Goal: Task Accomplishment & Management: Manage account settings

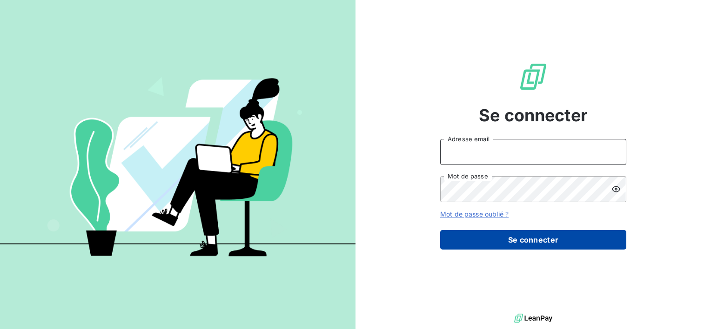
type input "[EMAIL_ADDRESS][DOMAIN_NAME]"
click at [543, 242] on button "Se connecter" at bounding box center [533, 240] width 186 height 20
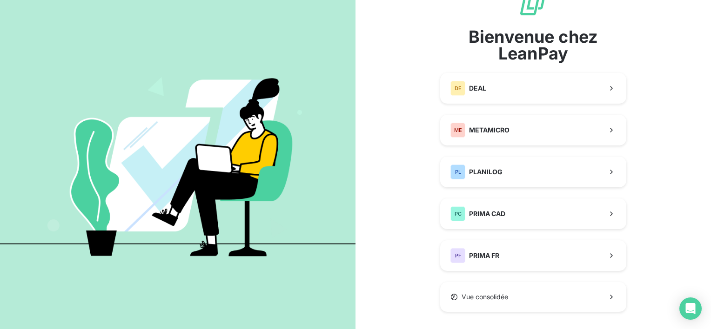
scroll to position [43, 0]
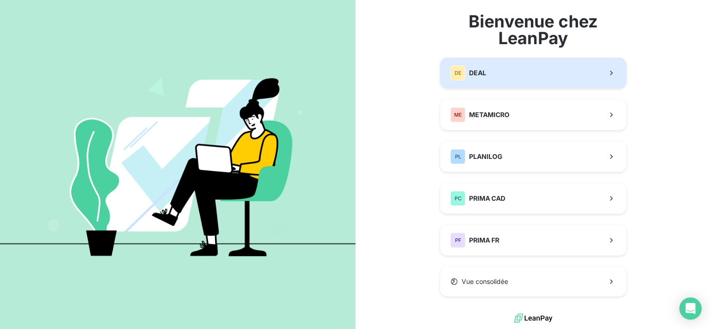
click at [508, 70] on button "DE DEAL" at bounding box center [533, 73] width 186 height 31
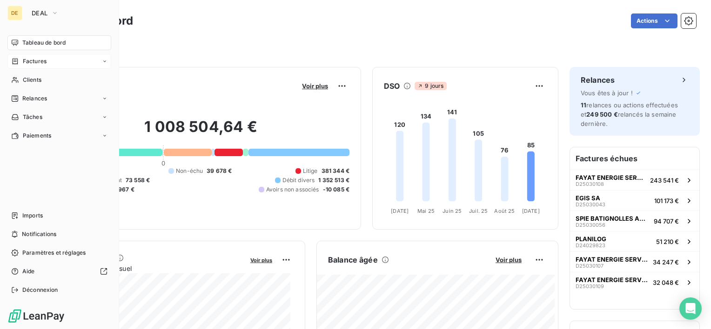
click at [29, 60] on span "Factures" at bounding box center [35, 61] width 24 height 8
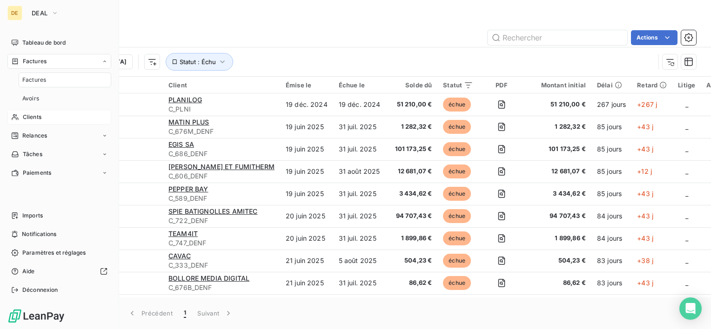
click at [28, 117] on span "Clients" at bounding box center [32, 117] width 19 height 8
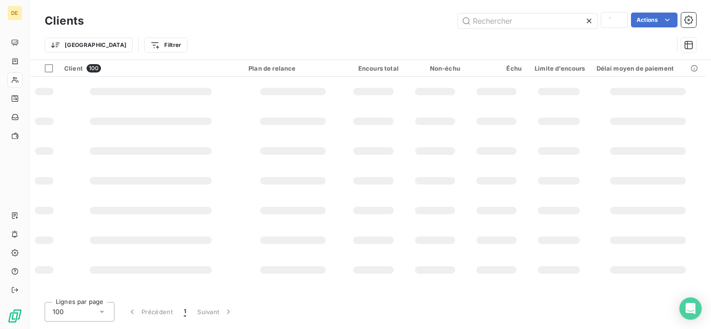
click at [546, 41] on div "Trier Filtrer" at bounding box center [359, 45] width 628 height 18
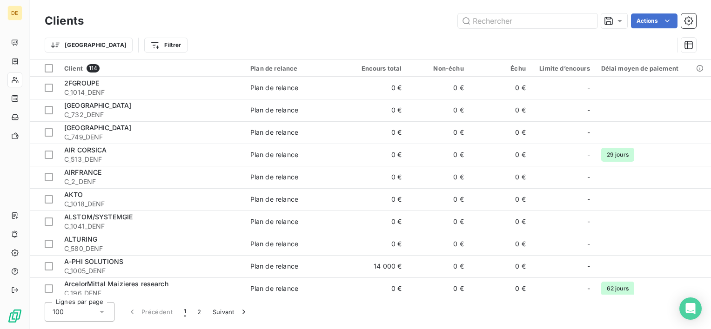
click at [530, 30] on div "Clients Actions" at bounding box center [370, 21] width 651 height 20
click at [525, 24] on input "text" at bounding box center [527, 20] width 139 height 15
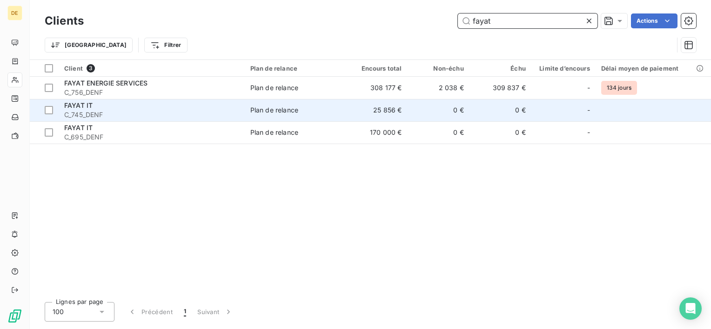
type input "fayat"
click at [419, 106] on td "0 €" at bounding box center [438, 110] width 62 height 22
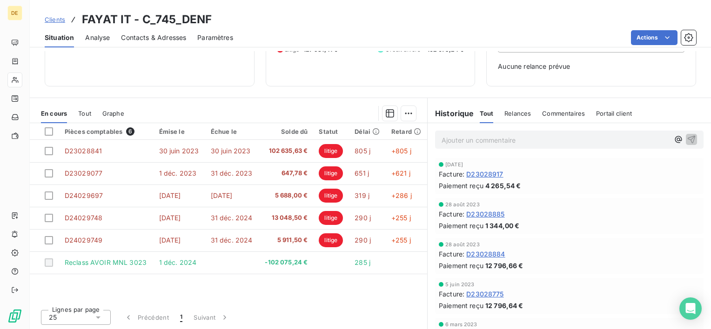
scroll to position [113, 0]
click at [385, 284] on div "Pièces comptables 6 Émise le Échue le Solde dû Statut Délai Retard D23028841 [D…" at bounding box center [228, 212] width 397 height 179
click at [378, 299] on div "Pièces comptables 6 Émise le Échue le Solde dû Statut Délai Retard D23028841 [D…" at bounding box center [228, 212] width 397 height 179
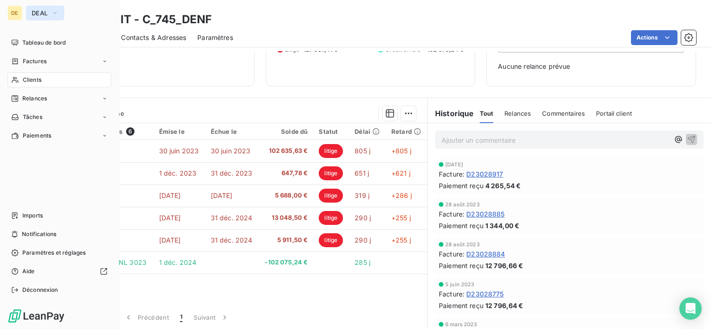
click at [46, 12] on span "DEAL" at bounding box center [40, 12] width 16 height 7
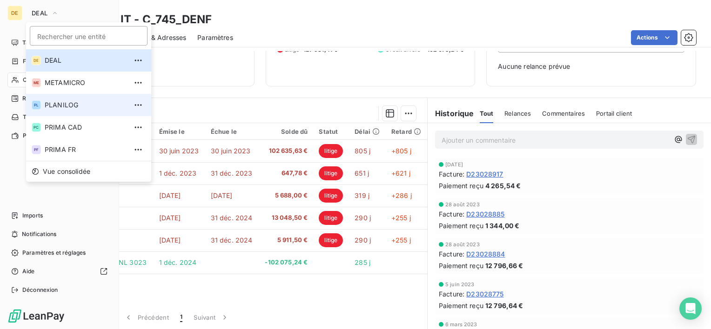
click at [53, 102] on span "PLANILOG" at bounding box center [86, 104] width 82 height 9
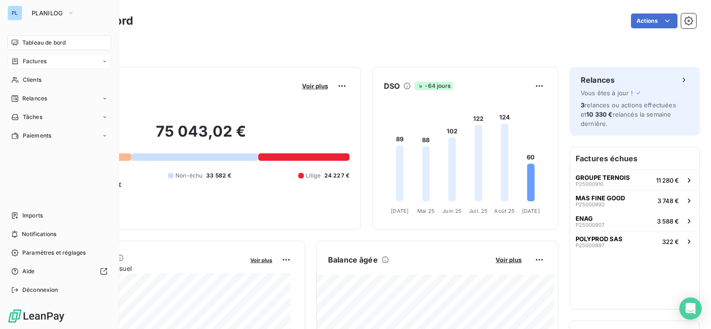
click at [46, 63] on span "Factures" at bounding box center [35, 61] width 24 height 8
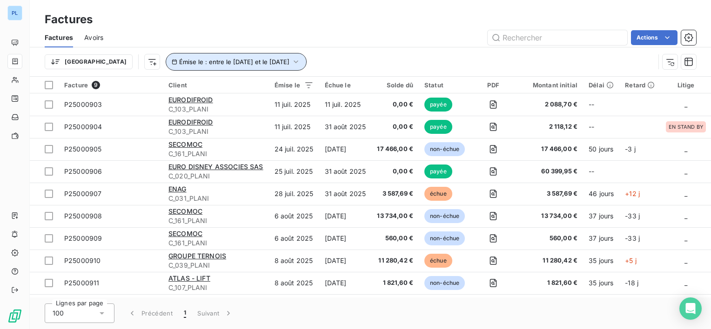
click at [240, 63] on span "Émise le : entre le [DATE] et le [DATE]" at bounding box center [234, 61] width 110 height 7
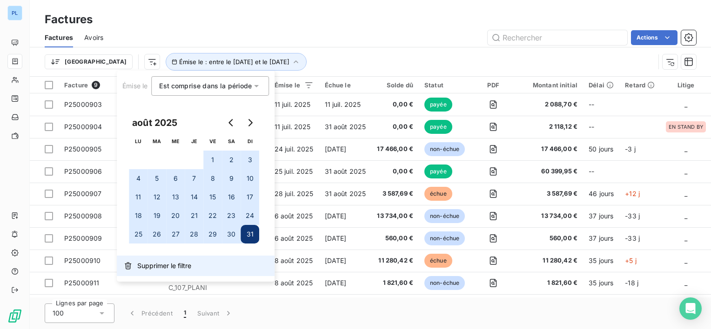
click at [177, 266] on span "Supprimer le filtre" at bounding box center [164, 265] width 54 height 9
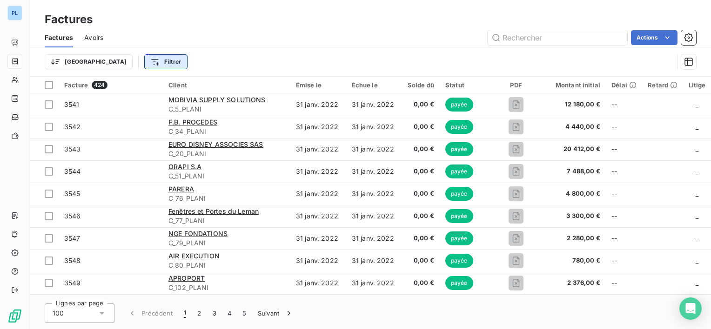
click at [121, 60] on html "PL Factures Factures Avoirs Actions Trier Filtrer Facture 424 Client Émise le É…" at bounding box center [355, 164] width 711 height 329
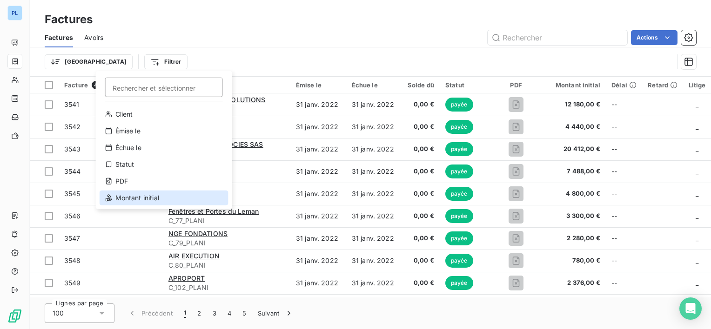
click at [151, 197] on div "Montant initial" at bounding box center [164, 198] width 129 height 15
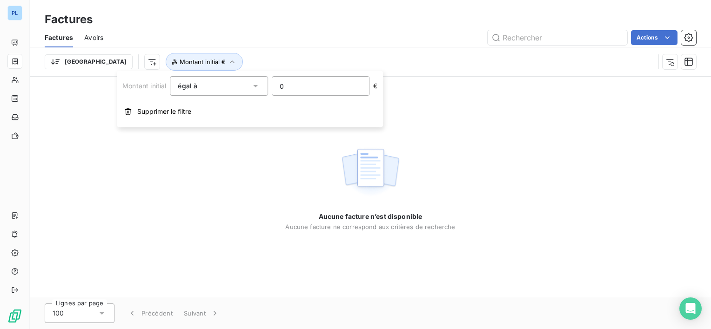
click at [312, 87] on input "0" at bounding box center [320, 86] width 97 height 19
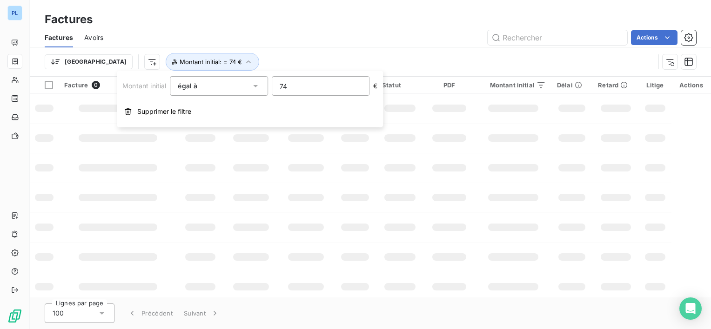
type input "744"
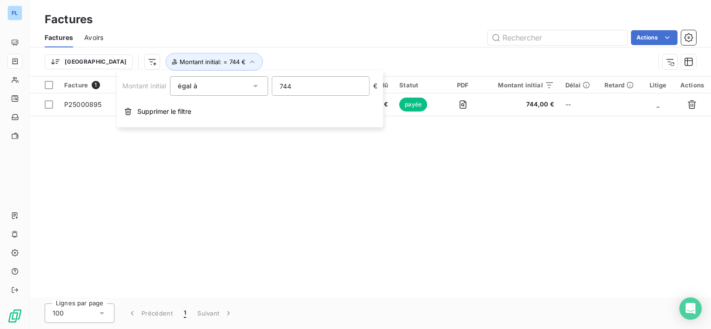
click at [401, 207] on div "Facture 1 Client Émise le Échue le Solde dû Statut PDF Montant initial Délai Re…" at bounding box center [370, 187] width 681 height 221
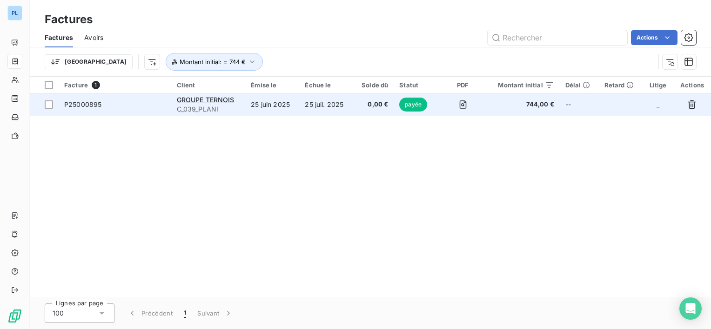
click at [368, 103] on span "0,00 €" at bounding box center [374, 104] width 30 height 9
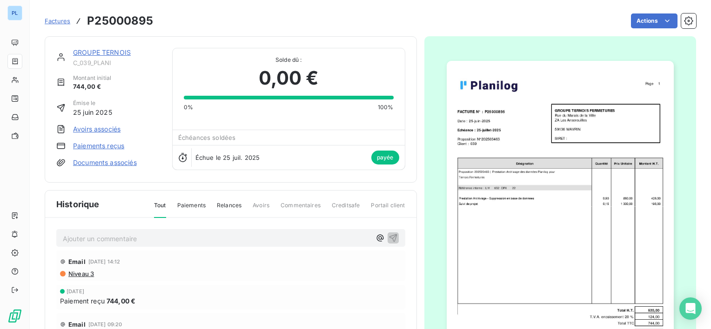
click at [133, 19] on h3 "P25000895" at bounding box center [120, 21] width 66 height 17
copy h3 "P25000895"
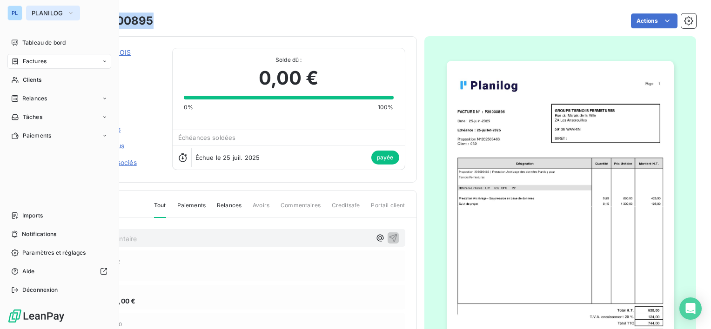
click at [44, 13] on span "PLANILOG" at bounding box center [48, 12] width 32 height 7
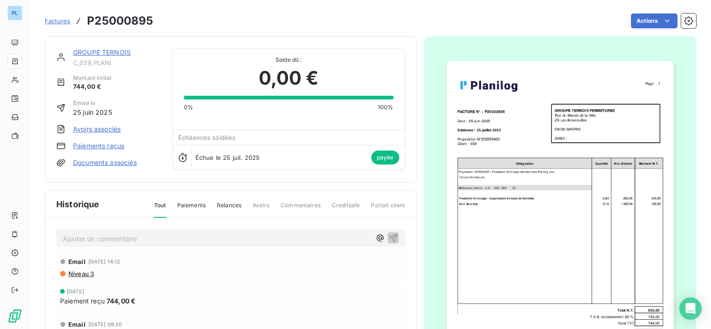
drag, startPoint x: 256, startPoint y: 35, endPoint x: 132, endPoint y: 33, distance: 124.2
click at [255, 35] on div "GROUPE TERNOIS C_039_PLANI Montant initial 744,00 € Émise le [DATE] Avoirs asso…" at bounding box center [370, 219] width 651 height 376
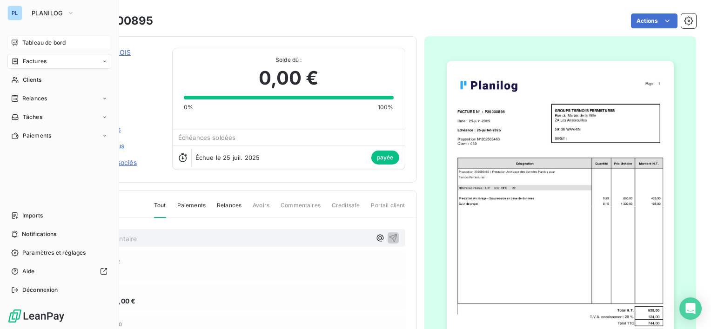
click at [25, 40] on span "Tableau de bord" at bounding box center [43, 43] width 43 height 8
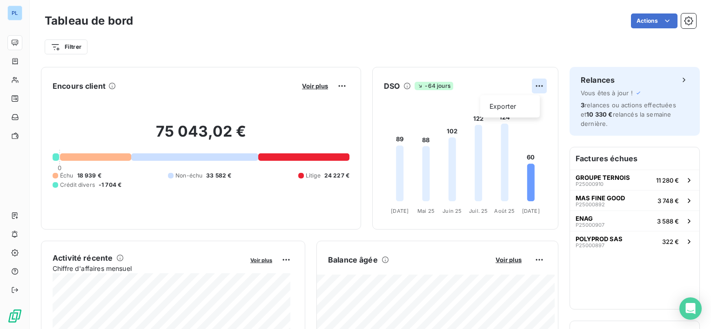
click at [533, 86] on html "PL Tableau de bord Actions Filtrer Encours client Voir plus 75 043,02 € 0 Échu …" at bounding box center [355, 164] width 711 height 329
click at [534, 80] on html "PL Tableau de bord Actions Filtrer Encours client Voir plus 75 043,02 € 0 Échu …" at bounding box center [355, 164] width 711 height 329
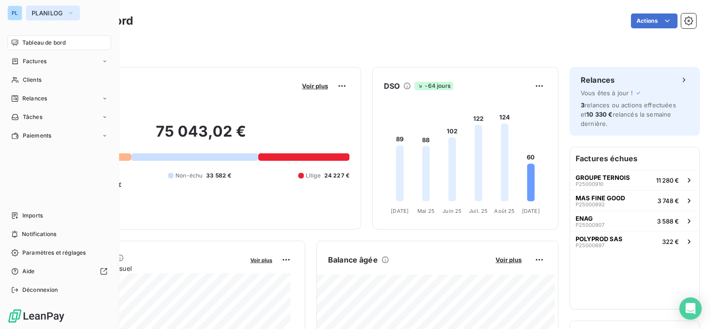
click at [28, 10] on button "PLANILOG" at bounding box center [53, 13] width 54 height 15
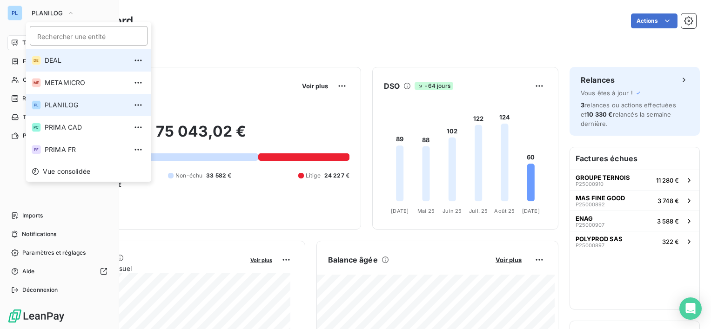
click at [67, 62] on span "DEAL" at bounding box center [86, 60] width 82 height 9
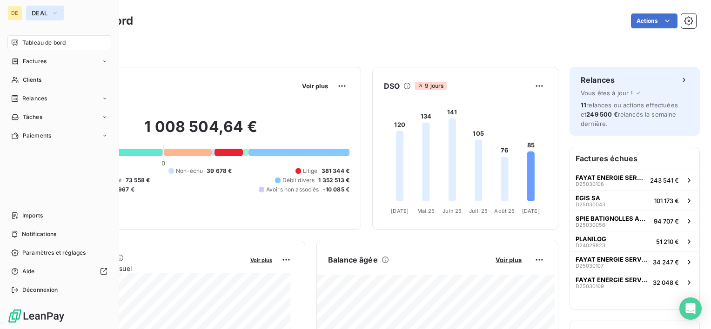
click at [62, 14] on button "DEAL" at bounding box center [45, 13] width 38 height 15
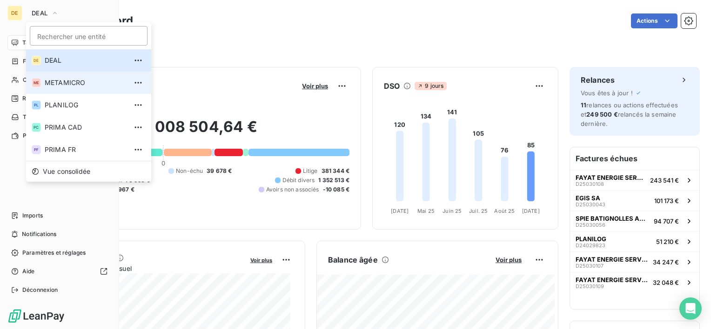
click at [71, 84] on span "METAMICRO" at bounding box center [86, 82] width 82 height 9
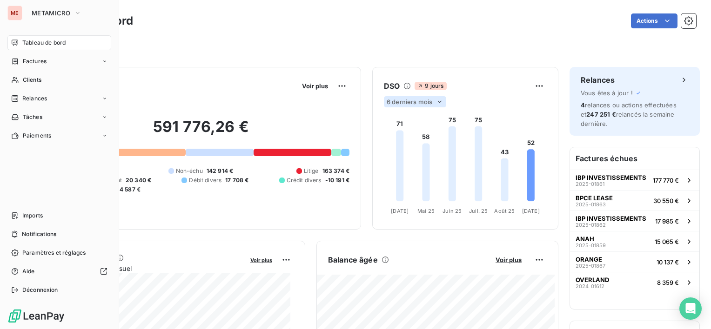
click at [413, 99] on span "6 derniers mois" at bounding box center [409, 101] width 46 height 7
click at [423, 138] on li "12" at bounding box center [415, 138] width 61 height 17
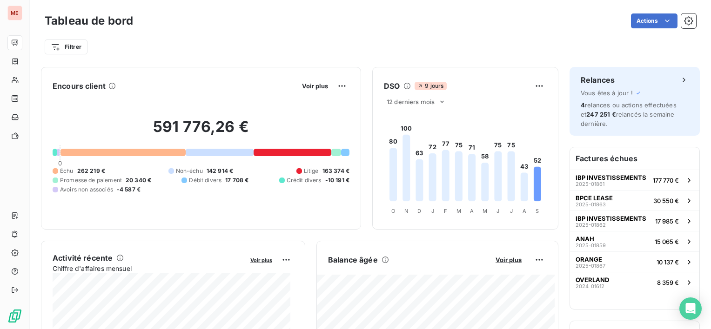
click at [188, 42] on div "Filtrer" at bounding box center [370, 47] width 651 height 18
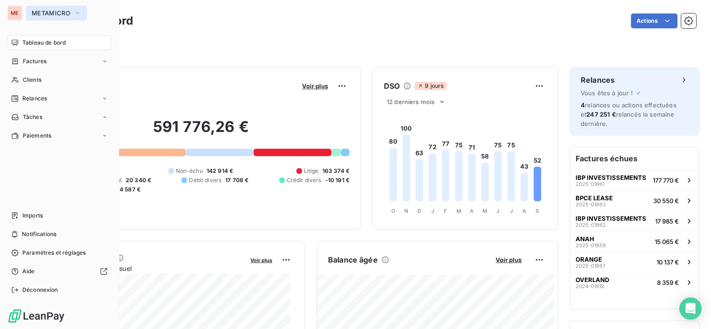
click at [43, 10] on span "METAMICRO" at bounding box center [51, 12] width 39 height 7
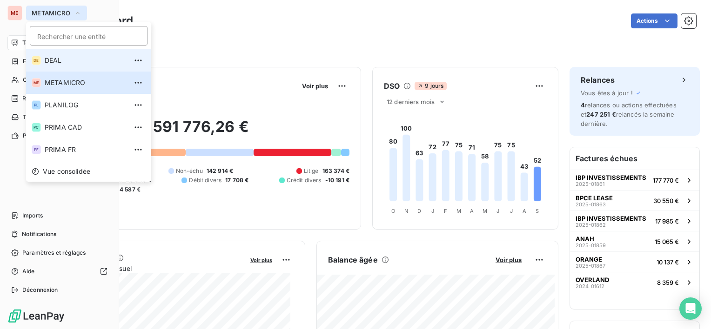
click at [68, 54] on li "DE DEAL" at bounding box center [88, 60] width 125 height 22
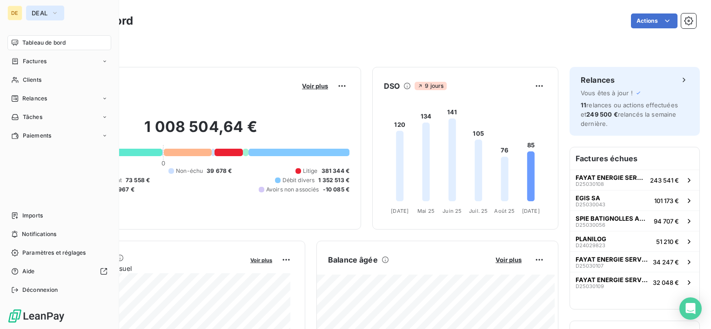
click at [48, 10] on button "DEAL" at bounding box center [45, 13] width 38 height 15
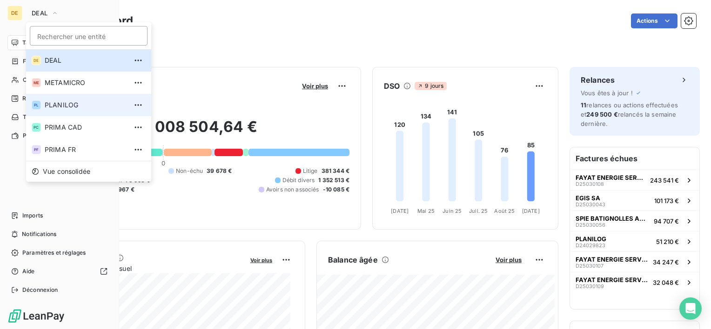
click at [63, 110] on li "PL PLANILOG" at bounding box center [88, 105] width 125 height 22
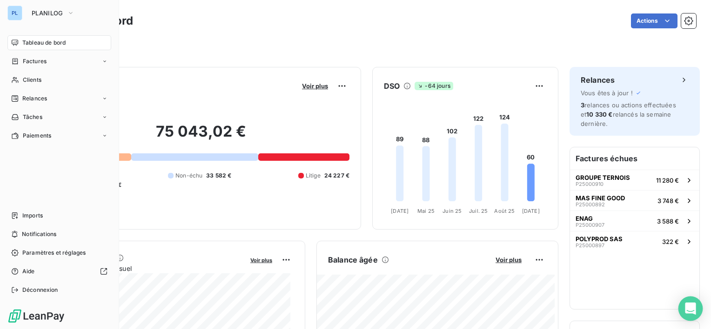
click at [683, 305] on div "Open Intercom Messenger" at bounding box center [690, 309] width 25 height 25
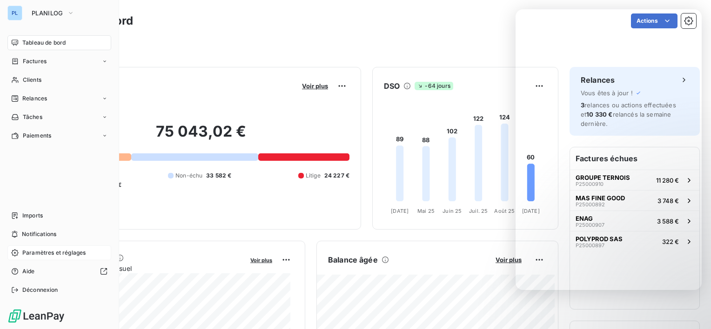
click at [52, 250] on span "Paramètres et réglages" at bounding box center [53, 253] width 63 height 8
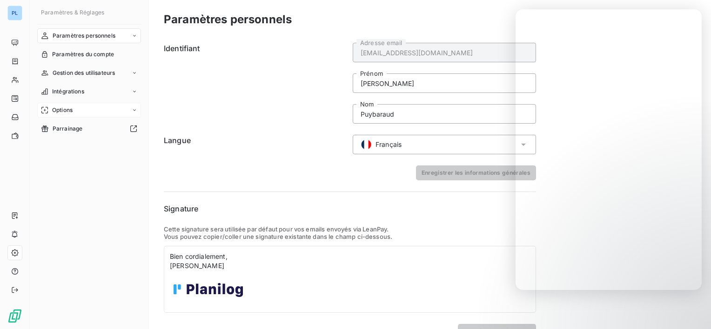
click at [130, 113] on div "Options" at bounding box center [89, 110] width 104 height 15
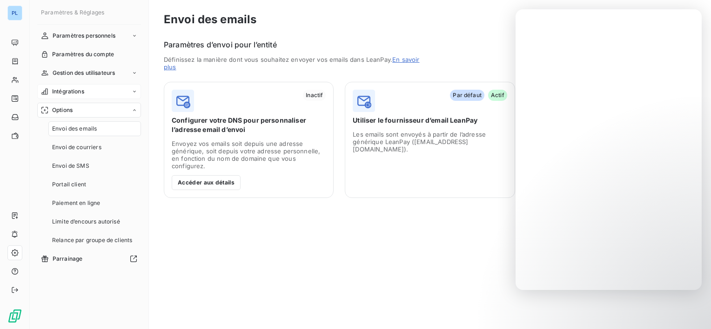
click at [80, 87] on span "Intégrations" at bounding box center [68, 91] width 32 height 8
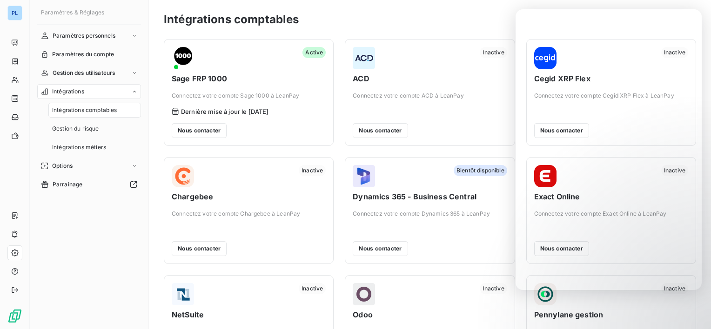
click at [95, 81] on nav "Paramètres personnels Paramètres du compte Gestion des utilisateurs Intégration…" at bounding box center [89, 110] width 104 height 164
click at [95, 76] on span "Gestion des utilisateurs" at bounding box center [84, 73] width 63 height 8
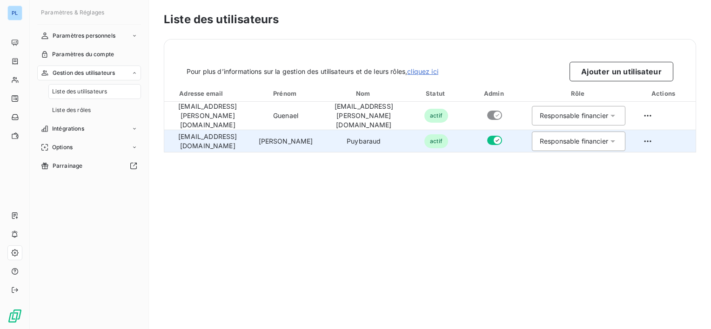
click at [608, 137] on div "Responsable financier" at bounding box center [573, 141] width 68 height 9
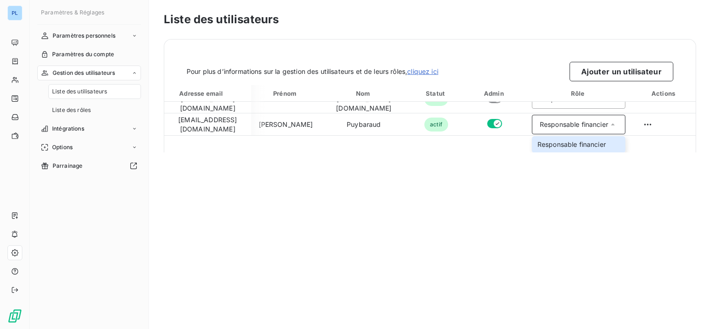
drag, startPoint x: 366, startPoint y: 240, endPoint x: 248, endPoint y: 82, distance: 197.0
click at [366, 234] on div "Liste des utilisateurs Pour plus d’informations sur la gestion des utilisateurs…" at bounding box center [430, 164] width 562 height 329
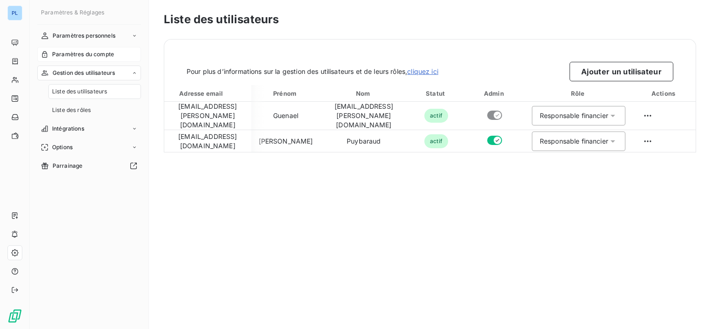
click at [106, 56] on span "Paramètres du compte" at bounding box center [83, 54] width 62 height 8
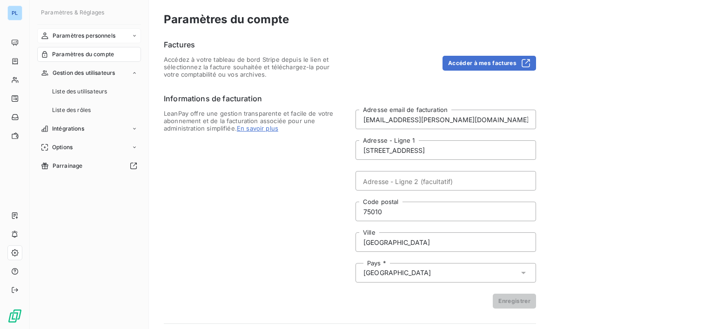
click at [74, 37] on span "Paramètres personnels" at bounding box center [84, 36] width 63 height 8
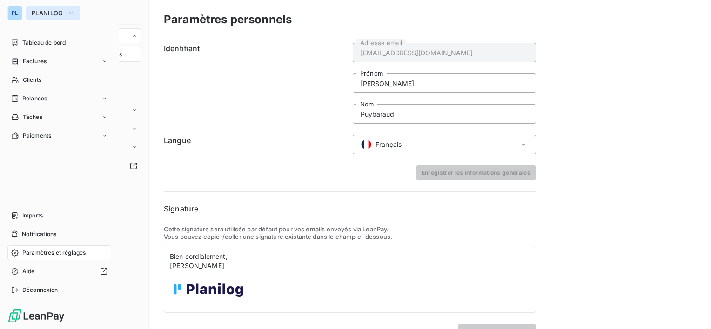
click at [43, 13] on span "PLANILOG" at bounding box center [48, 12] width 32 height 7
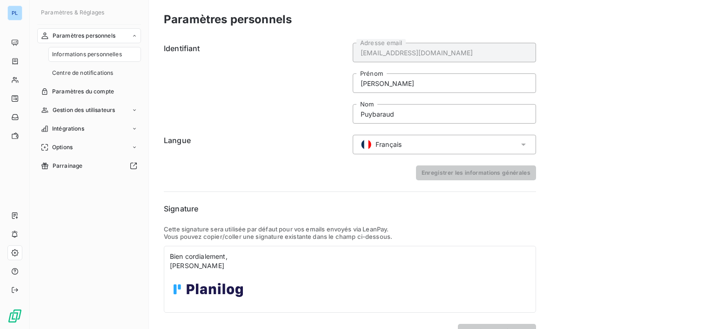
click at [330, 222] on form "Signature Cette signature sera utilisée par défaut pour vos emails envoyés via …" at bounding box center [350, 271] width 372 height 136
click at [232, 268] on p "[PERSON_NAME]" at bounding box center [350, 265] width 360 height 9
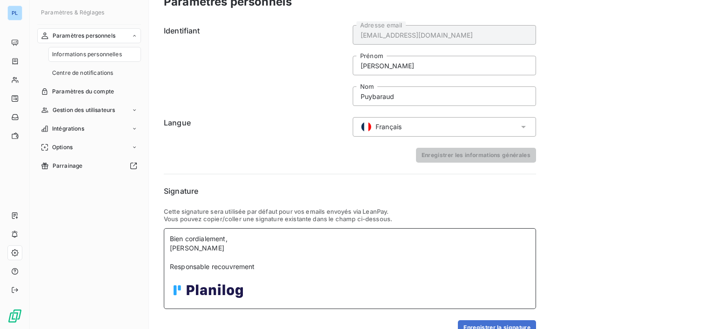
scroll to position [34, 0]
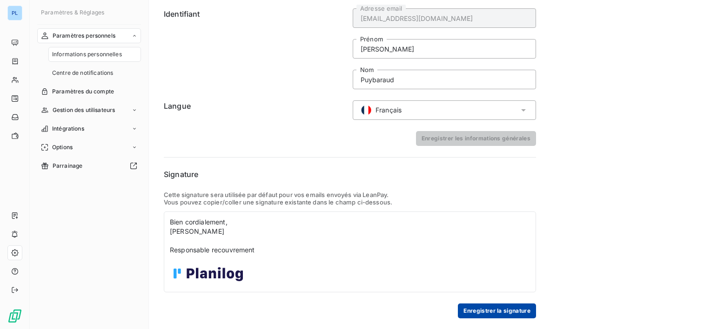
click at [487, 317] on button "Enregistrer la signature" at bounding box center [497, 311] width 78 height 15
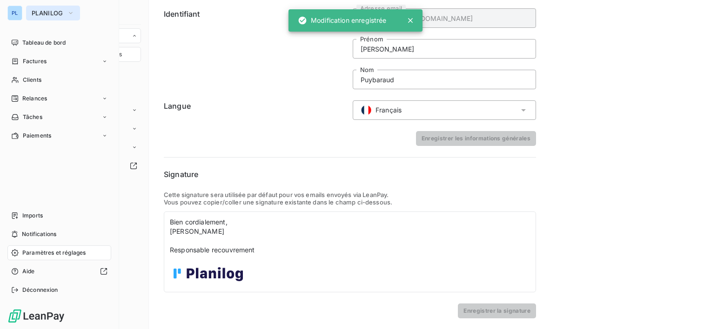
click at [44, 14] on span "PLANILOG" at bounding box center [48, 12] width 32 height 7
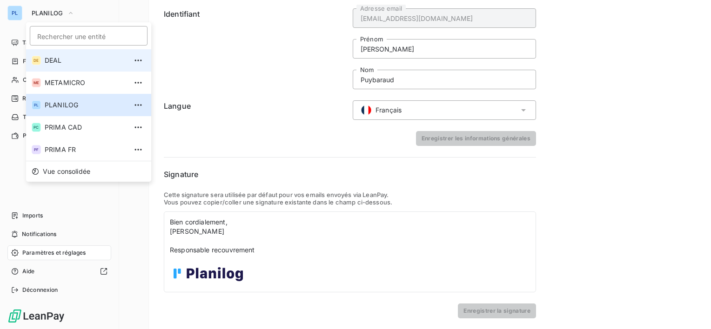
click at [66, 61] on span "DEAL" at bounding box center [86, 60] width 82 height 9
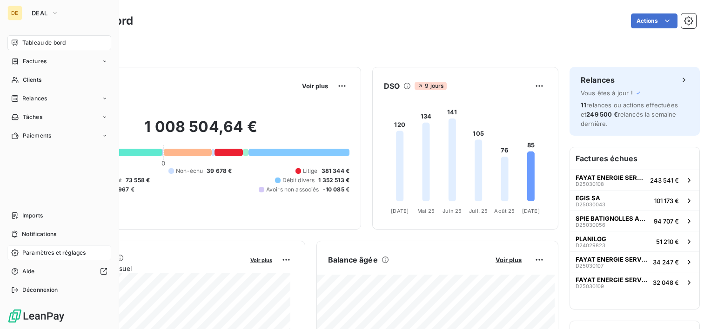
click at [65, 251] on span "Paramètres et réglages" at bounding box center [53, 253] width 63 height 8
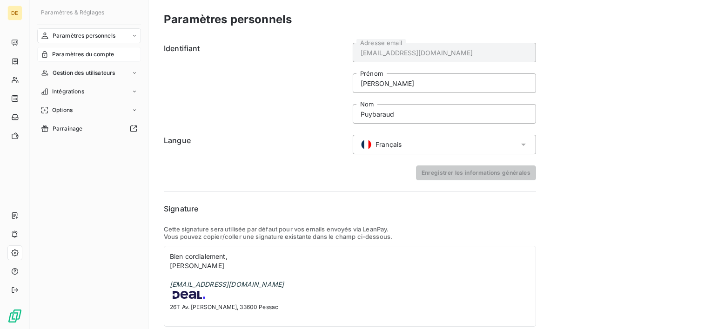
click at [76, 52] on span "Paramètres du compte" at bounding box center [83, 54] width 62 height 8
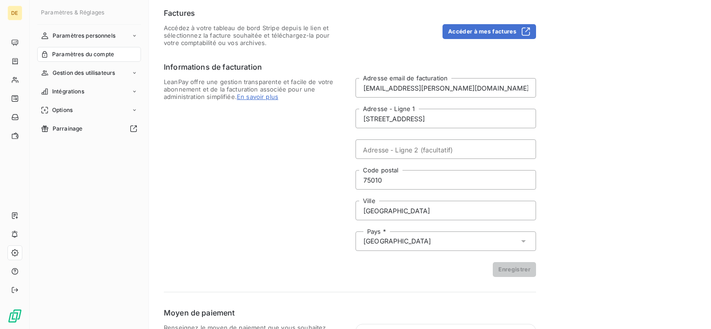
scroll to position [95, 0]
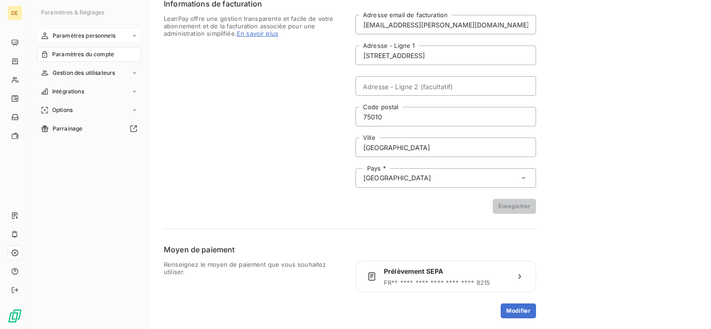
click at [80, 32] on span "Paramètres personnels" at bounding box center [84, 36] width 63 height 8
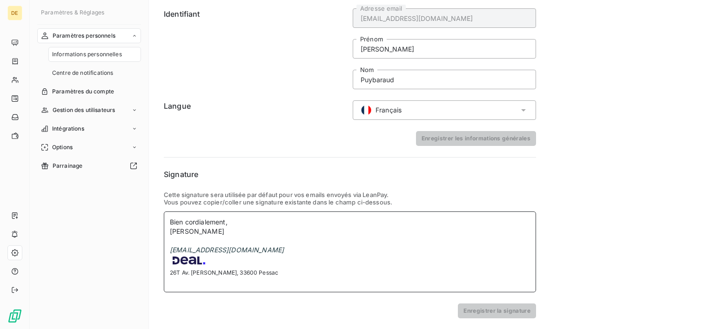
click at [237, 240] on p at bounding box center [350, 240] width 360 height 9
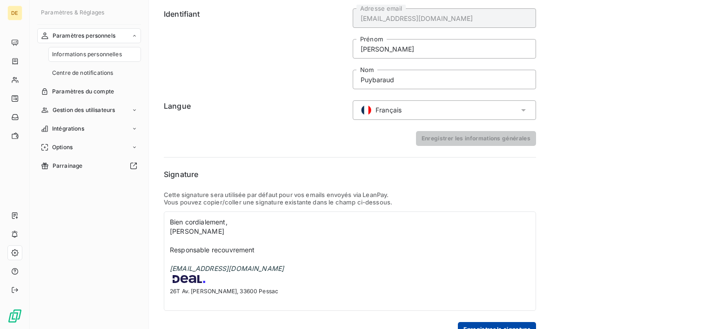
click at [465, 326] on button "Enregistrer la signature" at bounding box center [497, 329] width 78 height 15
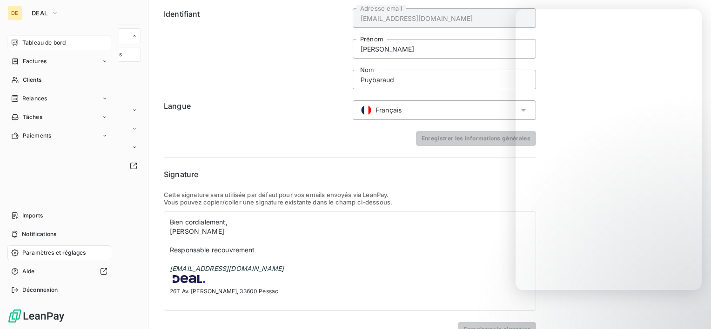
click at [46, 42] on span "Tableau de bord" at bounding box center [43, 43] width 43 height 8
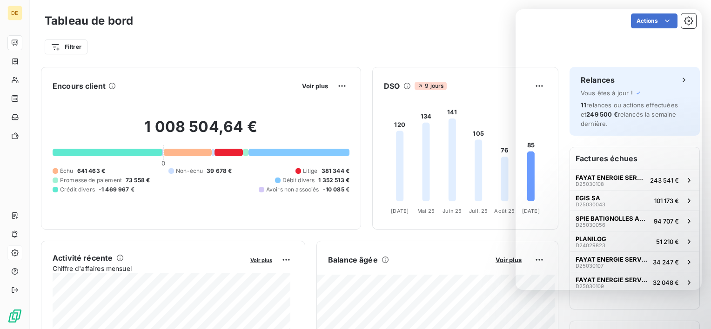
click at [422, 52] on div "Filtrer" at bounding box center [370, 47] width 651 height 18
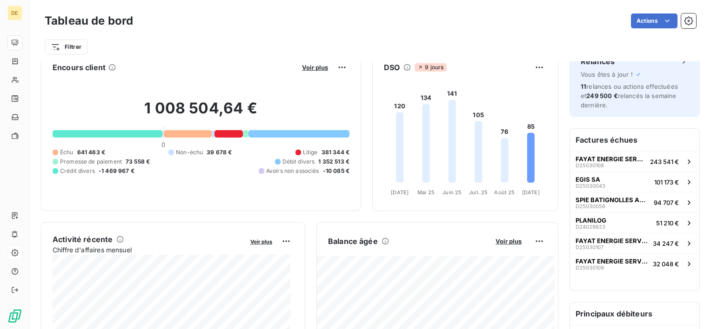
scroll to position [46, 0]
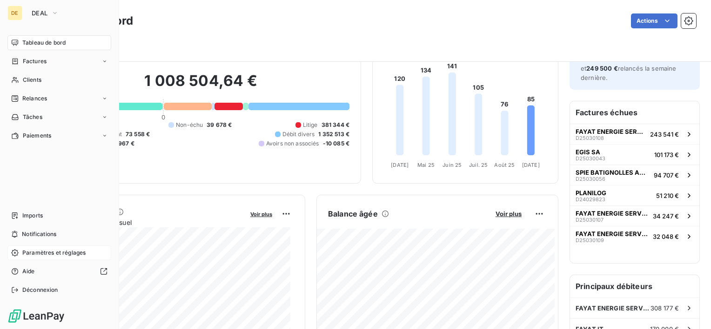
click at [37, 257] on div "Paramètres et réglages" at bounding box center [59, 253] width 104 height 15
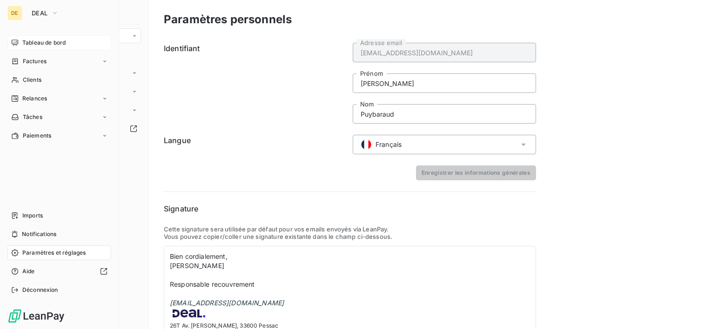
click at [43, 41] on span "Tableau de bord" at bounding box center [43, 43] width 43 height 8
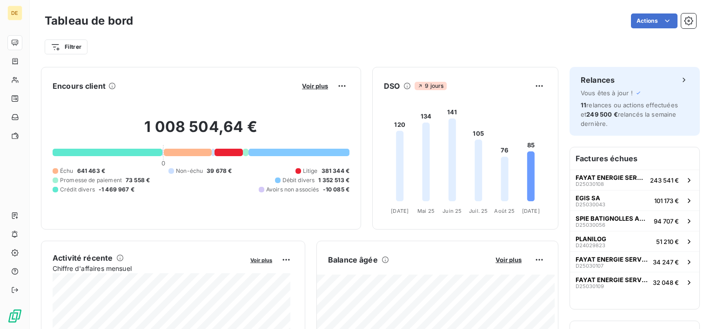
click at [684, 23] on html "DE Tableau de bord Actions Filtrer Encours client Voir plus 1 008 504,64 € 0 Éc…" at bounding box center [355, 164] width 711 height 329
click at [684, 23] on icon "button" at bounding box center [688, 20] width 9 height 9
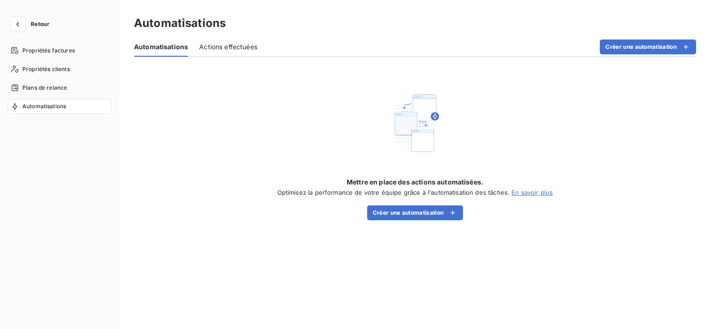
drag, startPoint x: 253, startPoint y: 51, endPoint x: 218, endPoint y: 49, distance: 35.4
click at [253, 51] on span "Actions effectuées" at bounding box center [228, 46] width 58 height 9
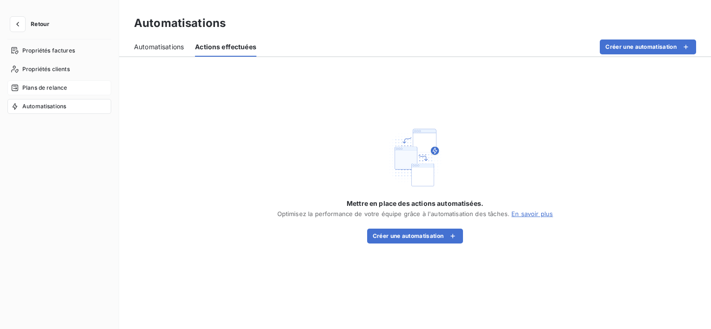
click at [48, 86] on span "Plans de relance" at bounding box center [44, 88] width 45 height 8
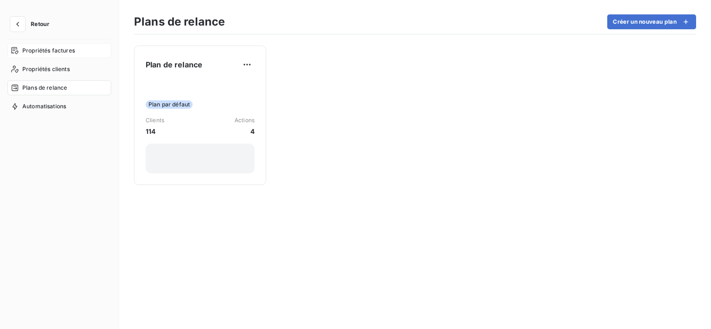
click at [52, 51] on span "Propriétés factures" at bounding box center [48, 50] width 53 height 8
click at [47, 72] on span "Propriétés clients" at bounding box center [45, 69] width 47 height 8
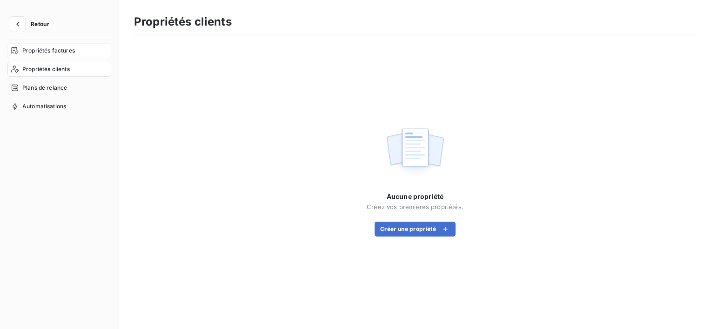
click at [54, 47] on span "Propriétés factures" at bounding box center [48, 50] width 53 height 8
click at [32, 26] on span "Retour" at bounding box center [40, 24] width 19 height 6
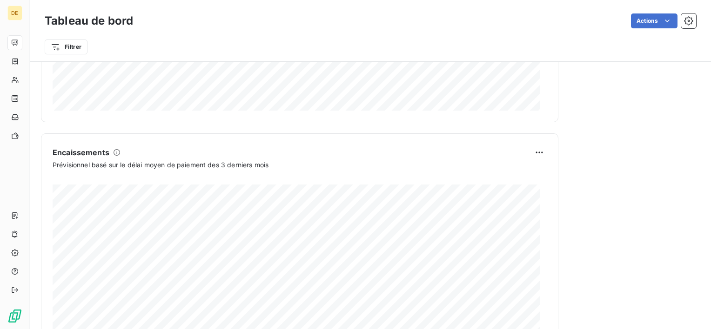
scroll to position [577, 0]
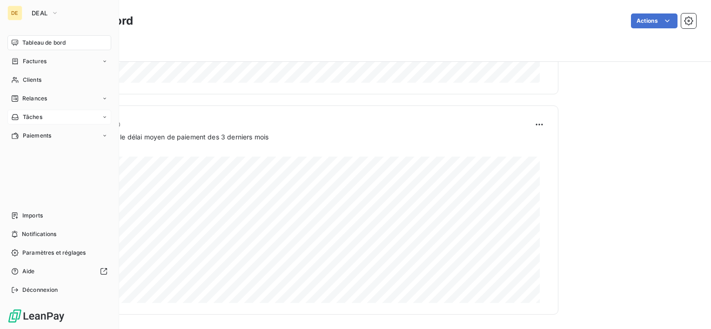
click at [37, 115] on span "Tâches" at bounding box center [33, 117] width 20 height 8
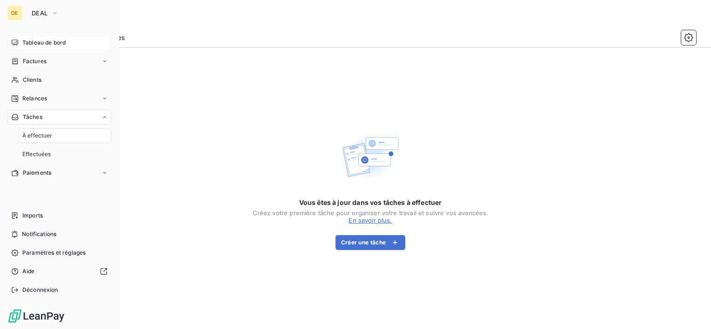
click at [54, 44] on span "Tableau de bord" at bounding box center [43, 43] width 43 height 8
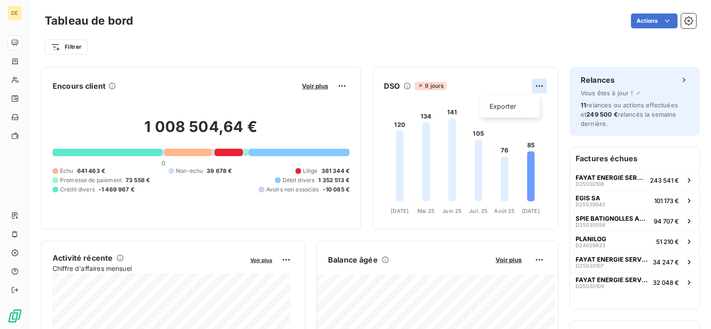
click at [529, 88] on html "DE Tableau de bord Actions Filtrer Encours client Voir plus 1 008 504,64 € 0 Éc…" at bounding box center [355, 164] width 711 height 329
click at [445, 27] on div "Actions" at bounding box center [419, 20] width 551 height 15
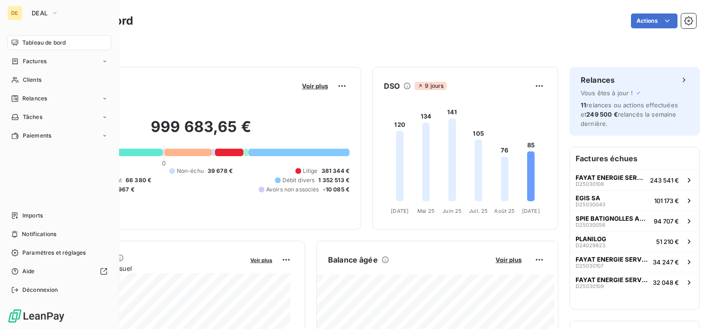
click at [45, 50] on nav "Tableau de bord Factures Clients Relances Tâches Paiements" at bounding box center [59, 89] width 104 height 108
click at [46, 44] on span "Tableau de bord" at bounding box center [43, 43] width 43 height 8
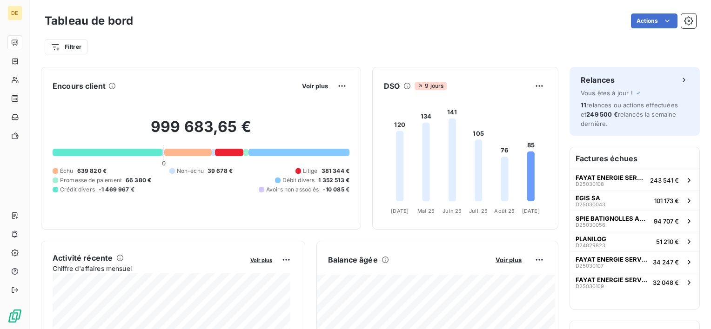
click at [262, 11] on div "Tableau de bord Actions" at bounding box center [370, 21] width 651 height 20
